Goal: Task Accomplishment & Management: Complete application form

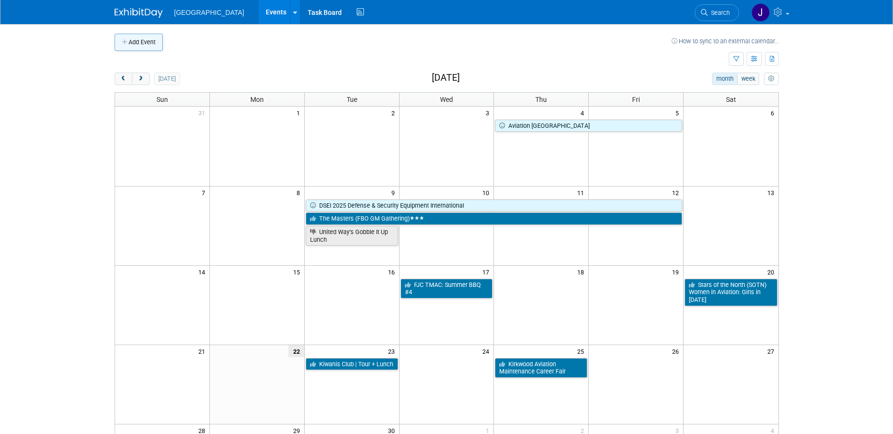
click at [141, 38] on button "Add Event" at bounding box center [139, 42] width 48 height 17
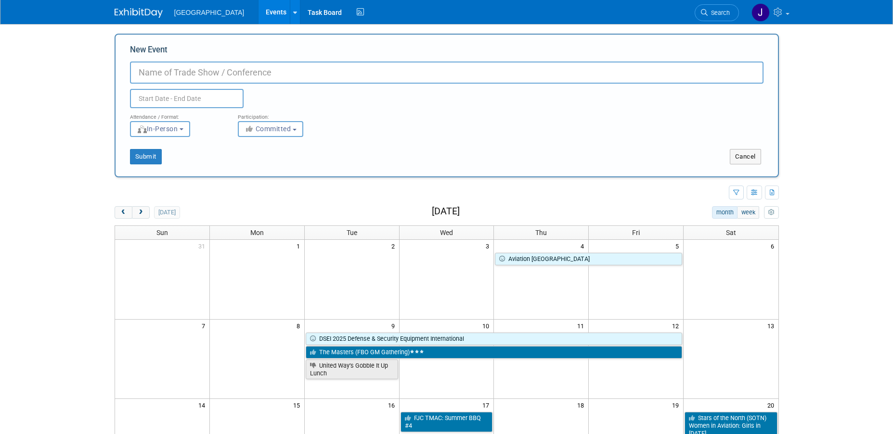
click at [219, 68] on input "New Event" at bounding box center [446, 73] width 633 height 22
type input "I"
type input "Girls in [DATE] - Stars of the North / [US_STATE]"
click at [207, 96] on input "text" at bounding box center [187, 98] width 114 height 19
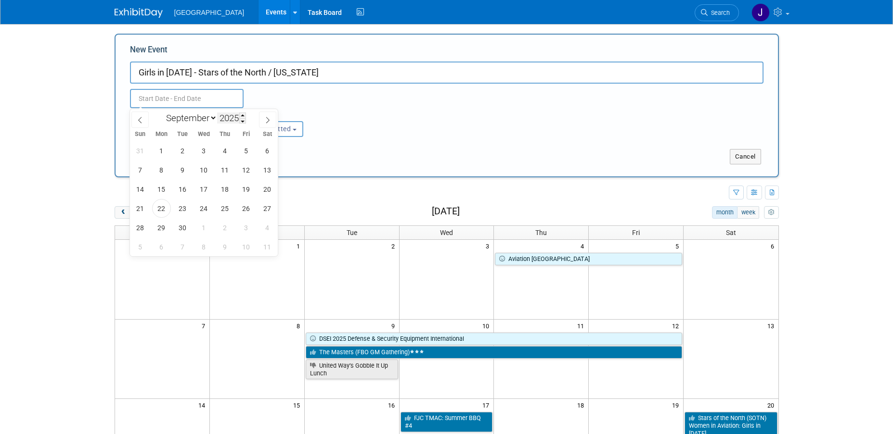
click at [231, 119] on input "2025" at bounding box center [231, 118] width 29 height 11
click at [243, 118] on span at bounding box center [242, 121] width 7 height 6
click at [243, 116] on span at bounding box center [242, 116] width 7 height 6
type input "2026"
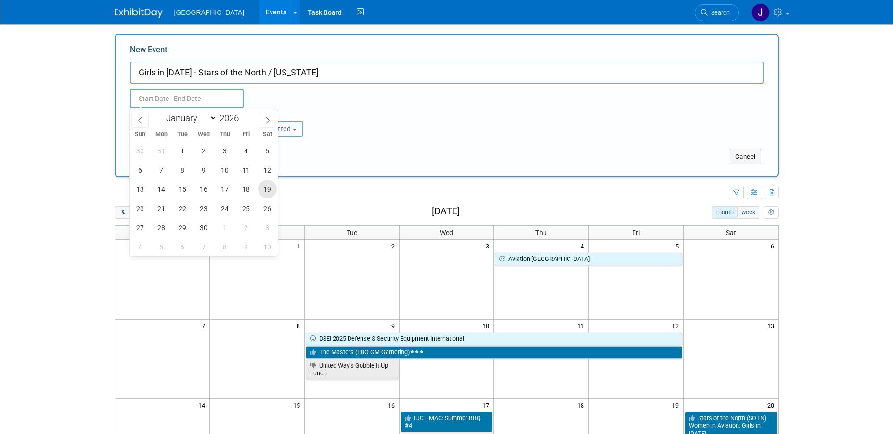
click at [272, 191] on span "19" at bounding box center [267, 189] width 19 height 19
type input "[DATE] to [DATE]"
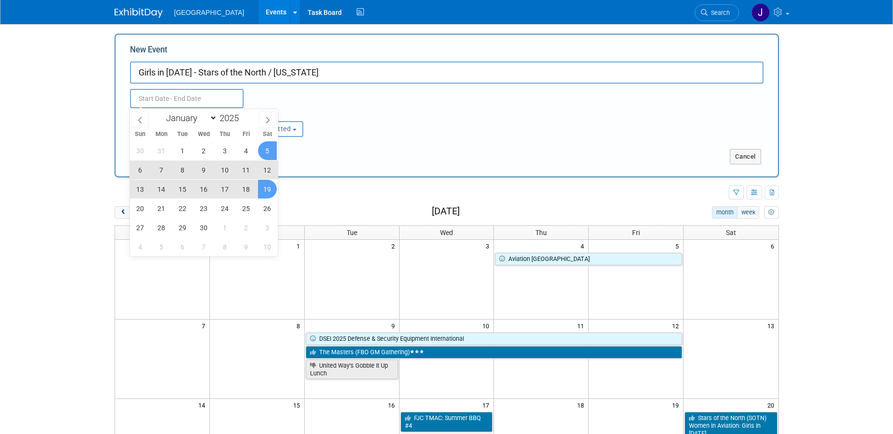
type input "[DATE] to [DATE]"
click at [366, 139] on div "Submit Cancel" at bounding box center [447, 150] width 648 height 27
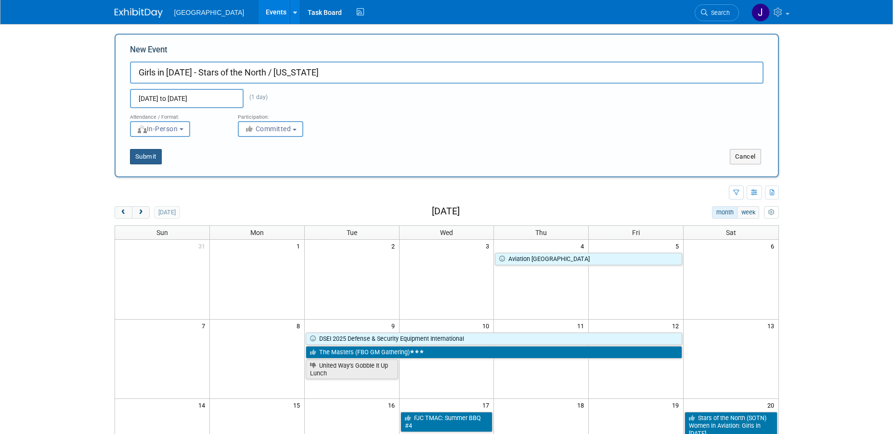
click at [135, 164] on button "Submit" at bounding box center [146, 156] width 32 height 15
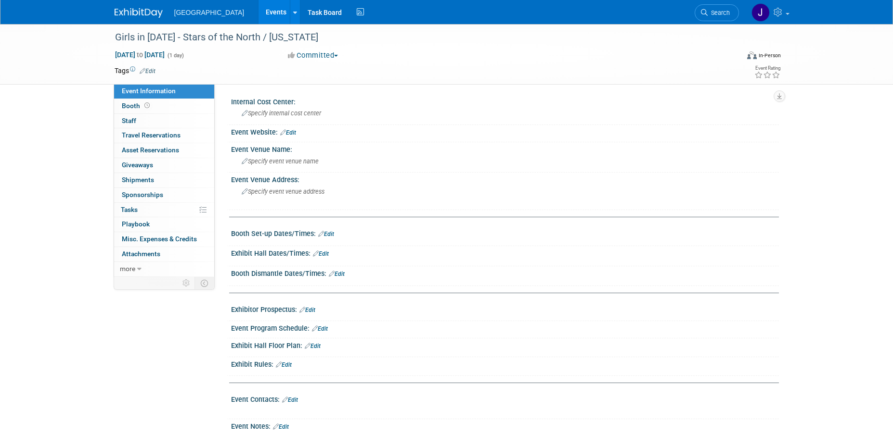
click at [295, 131] on link "Edit" at bounding box center [288, 132] width 16 height 7
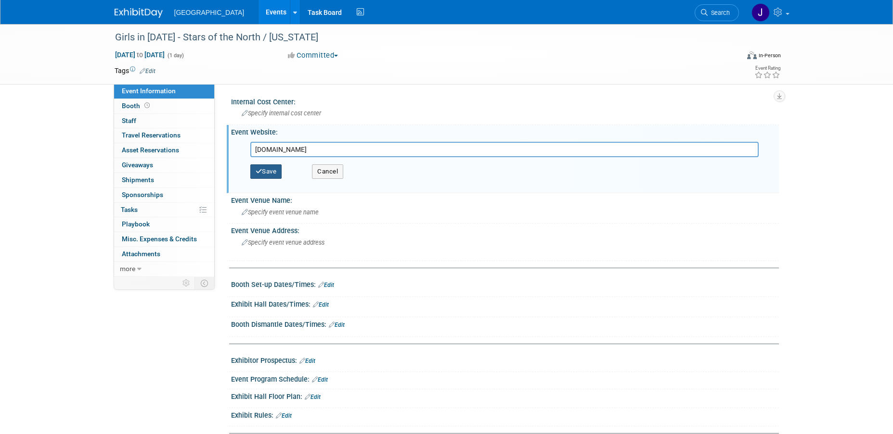
type input "[DOMAIN_NAME]"
click at [281, 172] on button "Save" at bounding box center [266, 172] width 32 height 14
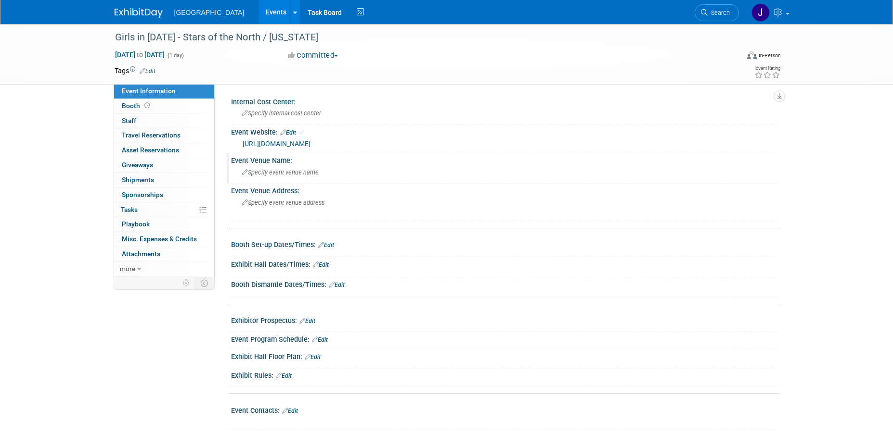
click at [291, 175] on span "Specify event venue name" at bounding box center [280, 172] width 77 height 7
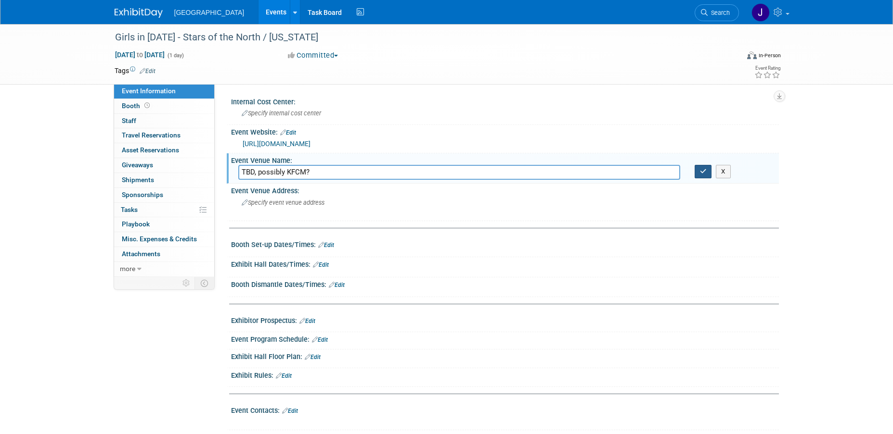
type input "TBD, possibly KFCM?"
click at [703, 166] on button "button" at bounding box center [702, 171] width 17 height 13
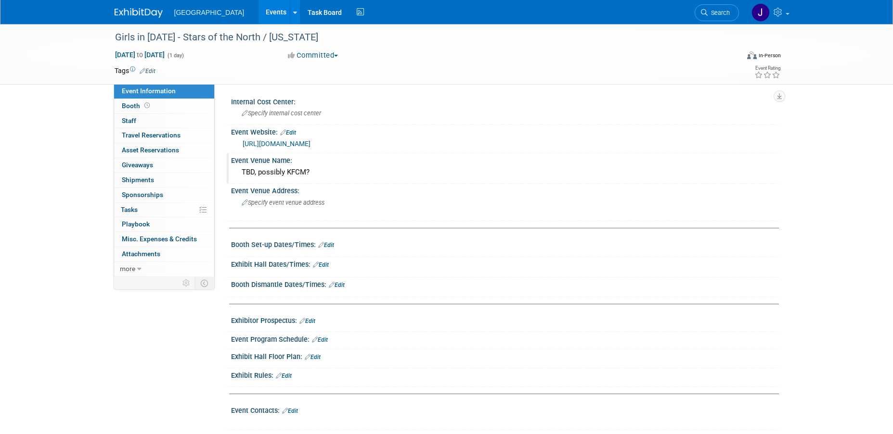
click at [258, 7] on link "Events" at bounding box center [275, 12] width 35 height 24
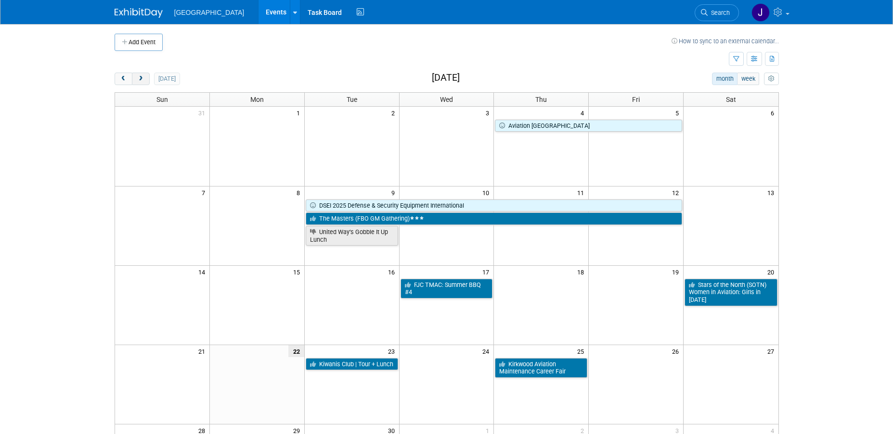
click at [141, 79] on span "next" at bounding box center [140, 79] width 7 height 6
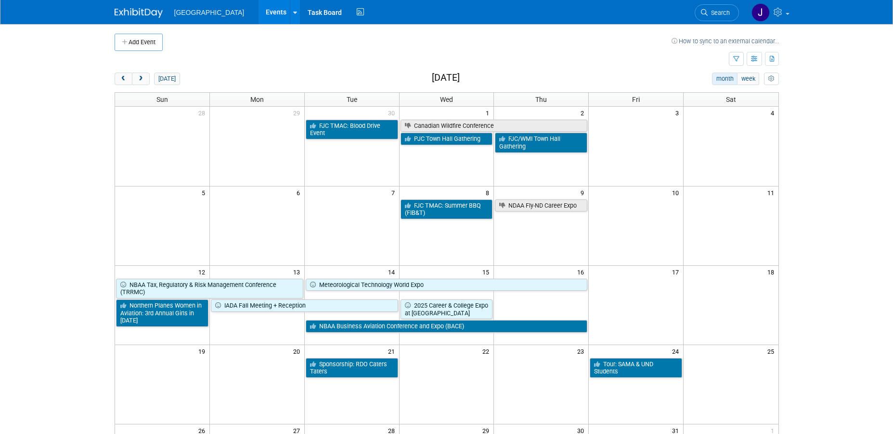
click at [866, 146] on body "[GEOGRAPHIC_DATA] Events Add Event Bulk Upload Events Shareable Event Boards Re…" at bounding box center [446, 217] width 893 height 434
